Goal: Find specific page/section: Find specific page/section

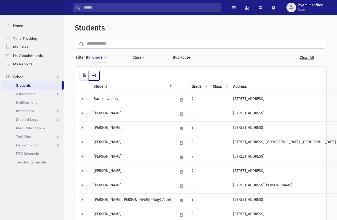
click at [93, 75] on icon "button" at bounding box center [94, 76] width 4 height 4
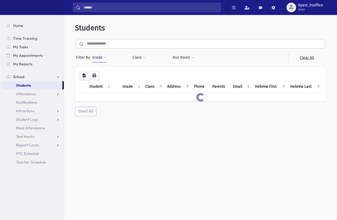
scroll to position [5, 0]
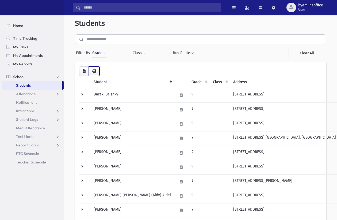
click at [93, 72] on icon "button" at bounding box center [94, 71] width 4 height 4
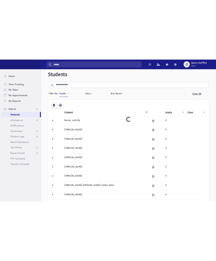
scroll to position [0, 0]
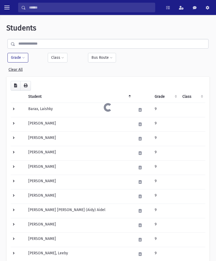
click at [176, 99] on th "Grade" at bounding box center [166, 97] width 28 height 12
click at [25, 57] on span at bounding box center [23, 57] width 3 height 3
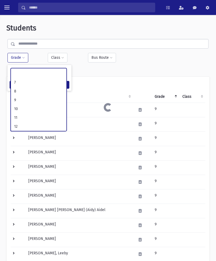
scroll to position [88, 0]
select select "**"
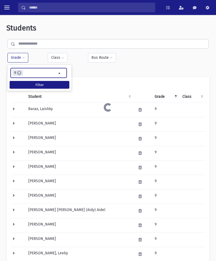
click at [56, 84] on button "Filter" at bounding box center [40, 85] width 60 height 8
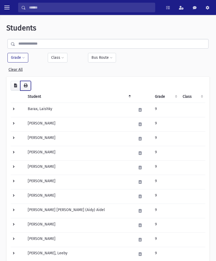
click at [25, 86] on icon "button" at bounding box center [26, 86] width 4 height 4
